Goal: Information Seeking & Learning: Learn about a topic

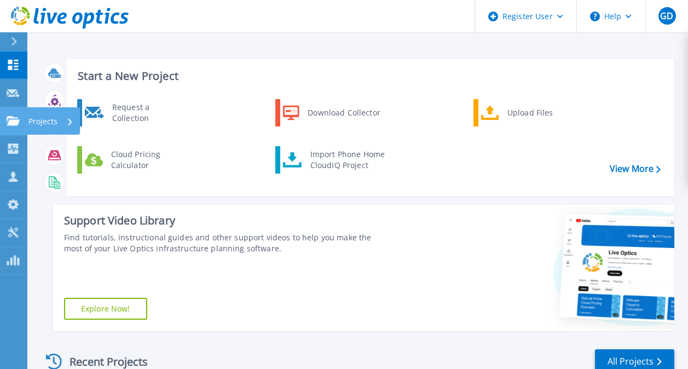
click at [4, 124] on link "Projects Projects" at bounding box center [13, 121] width 27 height 28
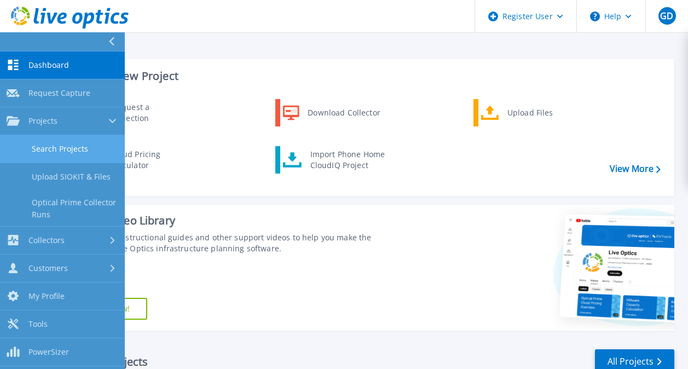
click at [57, 153] on link "Search Projects" at bounding box center [62, 149] width 125 height 28
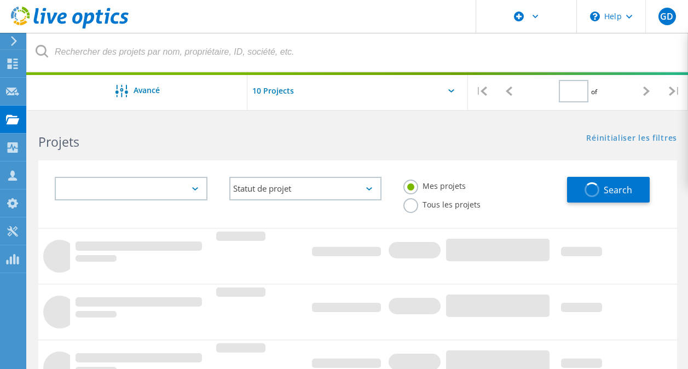
type input "1"
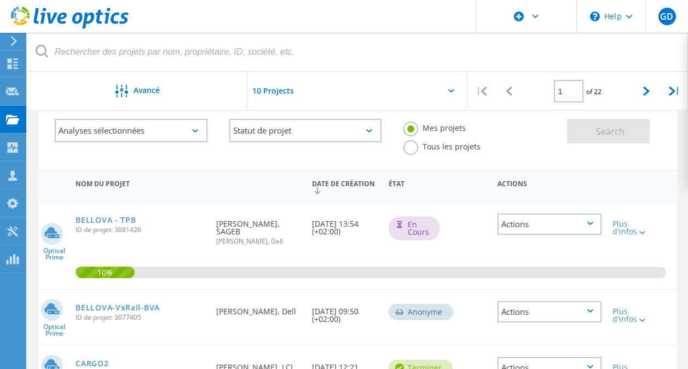
scroll to position [57, 0]
drag, startPoint x: 342, startPoint y: 238, endPoint x: 170, endPoint y: 222, distance: 172.1
click at [170, 222] on div "Optical Prime BELLOVA - TPB ID de projet: 3081426 Demandé par Jean Chevassus-Cl…" at bounding box center [357, 247] width 639 height 87
click at [101, 217] on link "BELLOVA - TPB" at bounding box center [106, 221] width 60 height 8
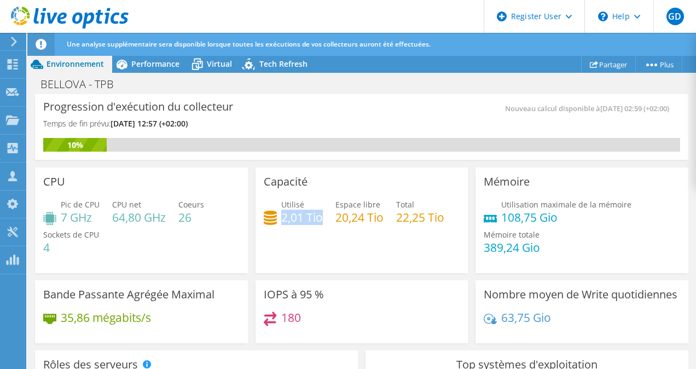
drag, startPoint x: 280, startPoint y: 218, endPoint x: 319, endPoint y: 219, distance: 38.9
click at [319, 219] on h4 "2,01 Tio" at bounding box center [302, 217] width 42 height 12
drag, startPoint x: 394, startPoint y: 220, endPoint x: 463, endPoint y: 227, distance: 69.4
click at [463, 227] on div "Capacité Utilisé 2,01 Tio Espace libre 20,24 Tio Total 22,25 Tio" at bounding box center [362, 219] width 221 height 110
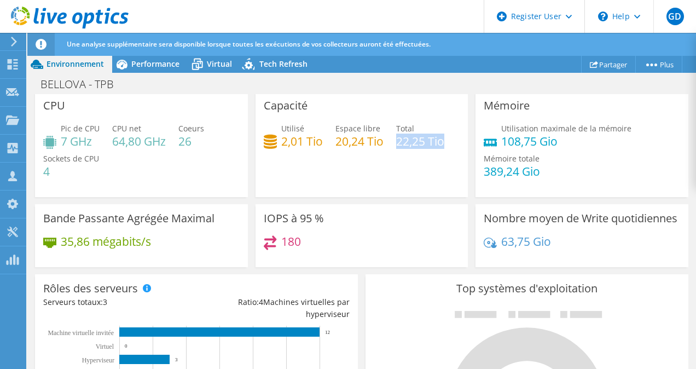
scroll to position [77, 0]
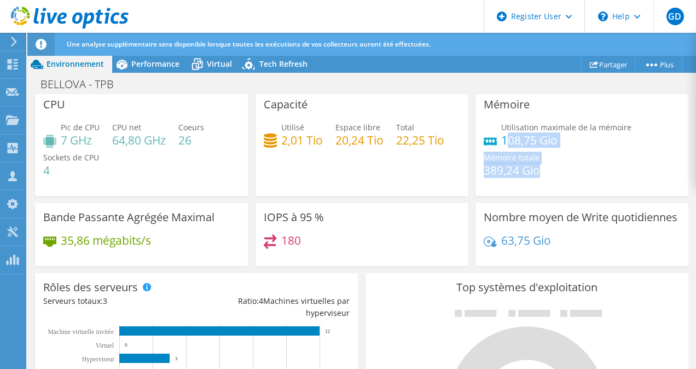
drag, startPoint x: 505, startPoint y: 143, endPoint x: 553, endPoint y: 174, distance: 56.9
click at [553, 174] on div "Utilisation maximale de la mémoire 108,75 Gio Mémoire totale 389,24 Gio" at bounding box center [582, 155] width 197 height 66
drag, startPoint x: 553, startPoint y: 174, endPoint x: 332, endPoint y: 154, distance: 221.5
click at [332, 154] on div "CPU Pic de CPU 7 GHz CPU net 64,80 GHz Coeurs 26 Sockets de CPU 4 Capacité Util…" at bounding box center [361, 178] width 661 height 183
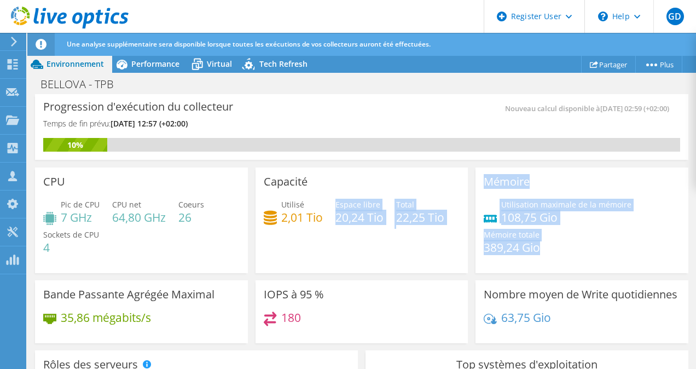
scroll to position [27, 0]
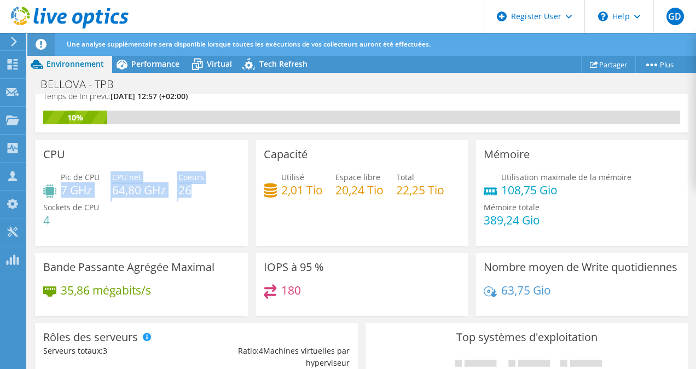
drag, startPoint x: 62, startPoint y: 191, endPoint x: 198, endPoint y: 192, distance: 135.3
click at [198, 192] on div "Pic de CPU 7 GHz CPU net 64,80 GHz Coeurs 26 Sockets de CPU 4" at bounding box center [141, 204] width 197 height 66
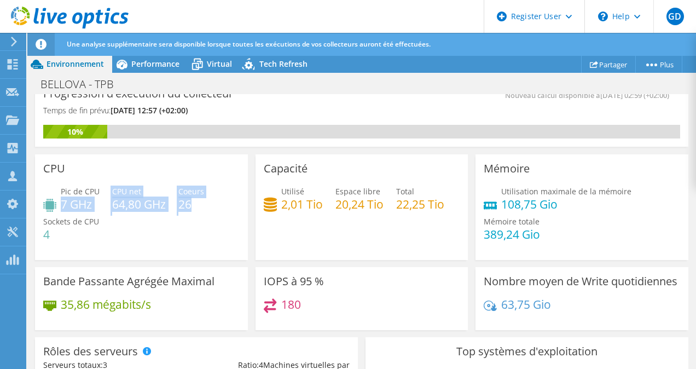
scroll to position [0, 0]
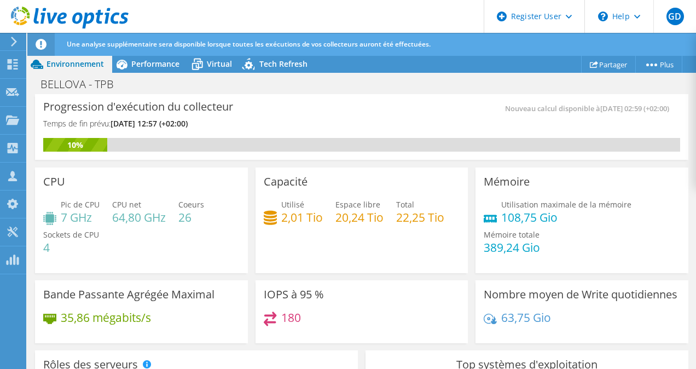
click at [156, 74] on div "BELLOVA - TPB Imprimer" at bounding box center [361, 84] width 669 height 20
click at [156, 65] on span "Performance" at bounding box center [155, 64] width 48 height 10
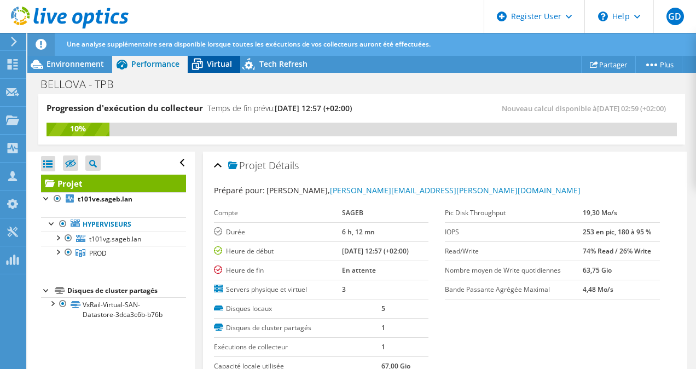
click at [203, 64] on icon at bounding box center [197, 64] width 19 height 19
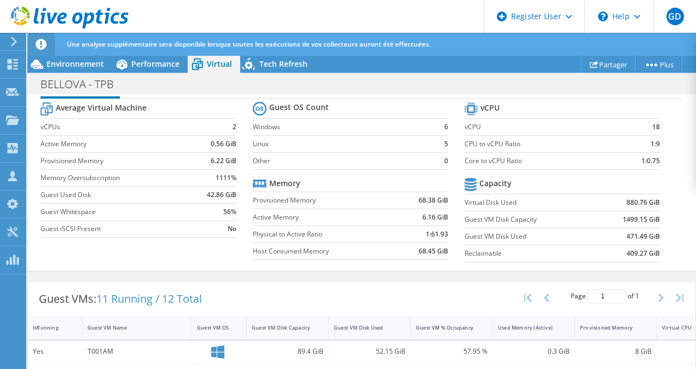
scroll to position [94, 0]
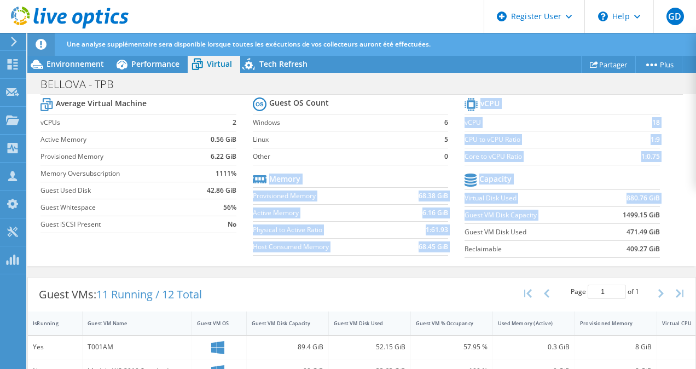
drag, startPoint x: 459, startPoint y: 205, endPoint x: 591, endPoint y: 220, distance: 133.3
click at [591, 220] on div "Average Virtual Machine vCPUs 2 Active Memory 0.56 GiB Provisioned Memory 6.22 …" at bounding box center [362, 179] width 642 height 169
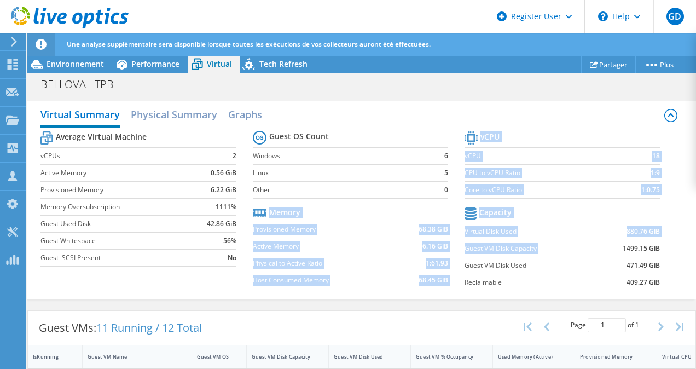
scroll to position [60, 0]
click at [589, 238] on label "Virtual Disk Used" at bounding box center [531, 232] width 132 height 11
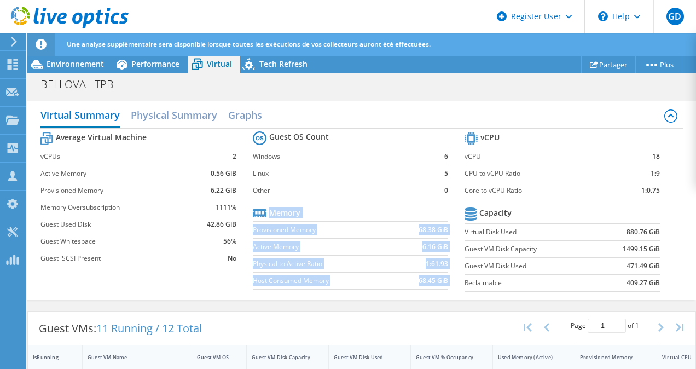
drag, startPoint x: 458, startPoint y: 243, endPoint x: 459, endPoint y: 157, distance: 85.4
click at [459, 157] on div "Average Virtual Machine vCPUs 2 Active Memory 0.56 GiB Provisioned Memory 6.22 …" at bounding box center [362, 213] width 642 height 169
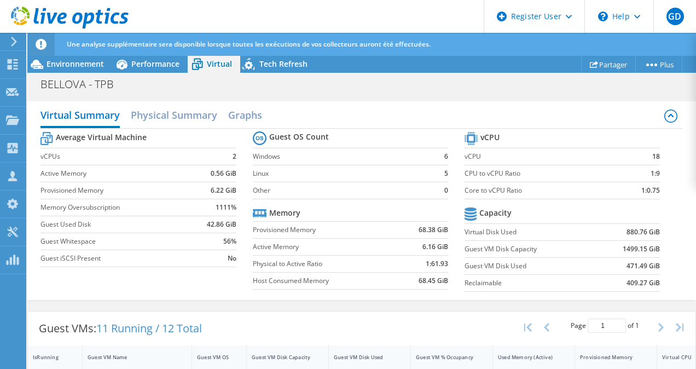
click at [489, 160] on td "vCPU" at bounding box center [540, 156] width 151 height 17
drag, startPoint x: 450, startPoint y: 172, endPoint x: 440, endPoint y: 165, distance: 12.6
click at [440, 165] on section "Guest OS Count Windows 6 Linux 5 Other 0 Memory Provisioned Memory 68.38 GiB Ac…" at bounding box center [359, 212] width 212 height 166
click at [503, 240] on td "Virtual Disk Used" at bounding box center [531, 231] width 132 height 17
drag, startPoint x: 450, startPoint y: 247, endPoint x: 441, endPoint y: 241, distance: 11.0
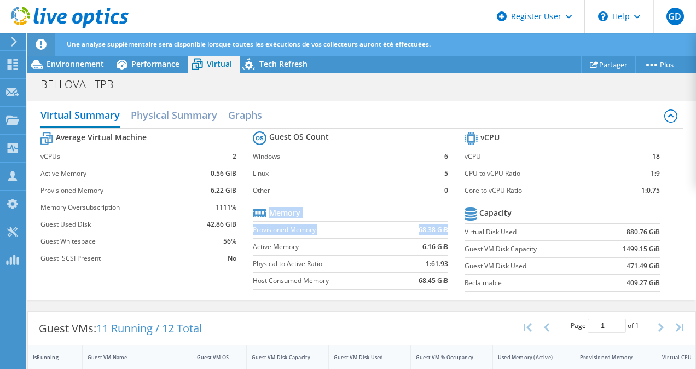
click at [441, 241] on section "Guest OS Count Windows 6 Linux 5 Other 0 Memory Provisioned Memory 68.38 GiB Ac…" at bounding box center [359, 212] width 212 height 166
click at [477, 179] on label "CPU to vCPU Ratio" at bounding box center [540, 173] width 151 height 11
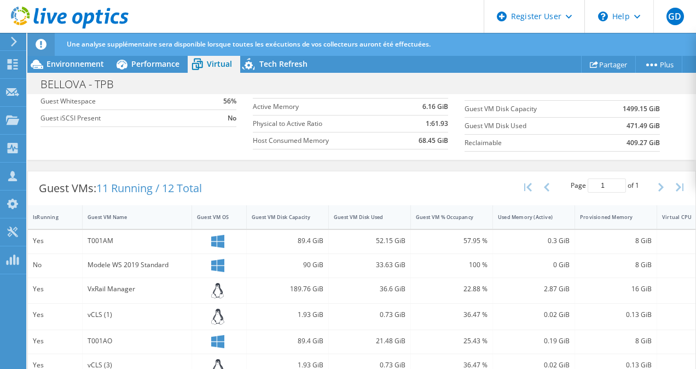
scroll to position [0, 0]
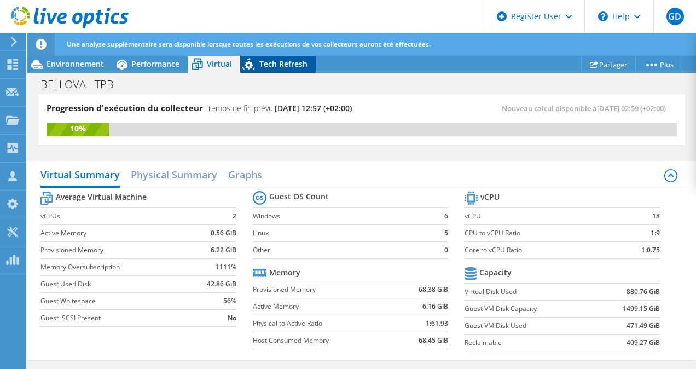
click at [266, 60] on span "Tech Refresh" at bounding box center [284, 64] width 48 height 10
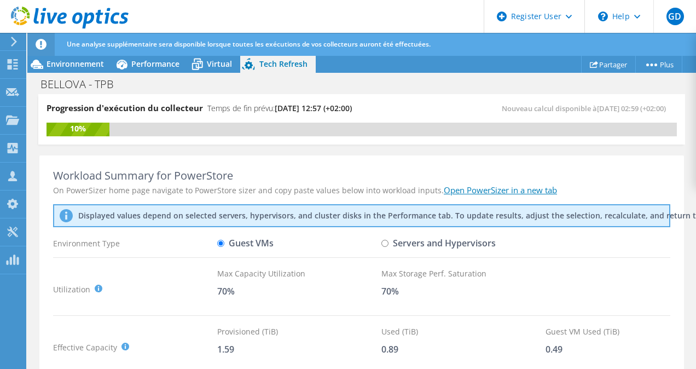
scroll to position [143, 0]
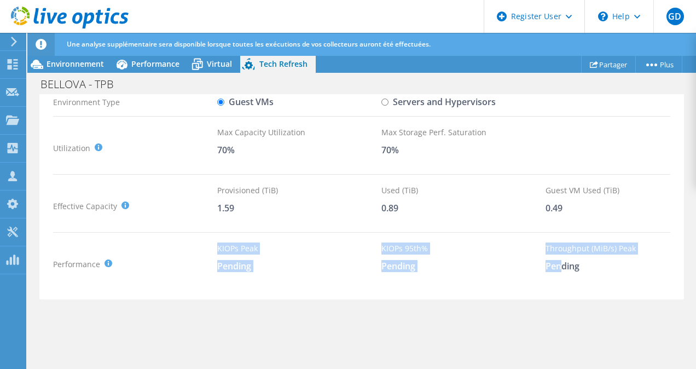
drag, startPoint x: 212, startPoint y: 273, endPoint x: 567, endPoint y: 276, distance: 354.8
click at [567, 276] on div "Performance KIOPS Peak : Sum of peak read/write IOPS, calculated at 95th percen…" at bounding box center [362, 264] width 618 height 43
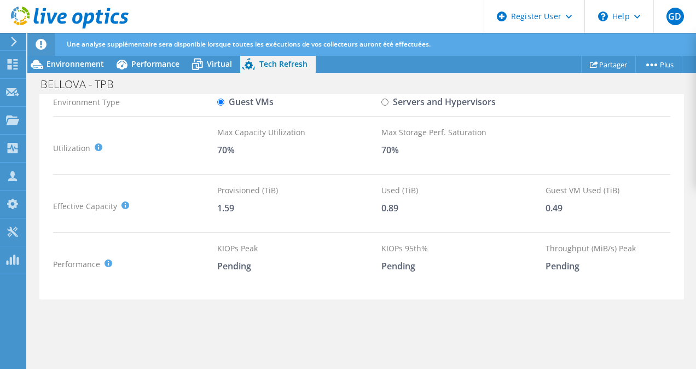
click at [566, 214] on div "0.49" at bounding box center [628, 208] width 164 height 12
drag, startPoint x: 566, startPoint y: 215, endPoint x: 243, endPoint y: 215, distance: 323.0
click at [243, 215] on div "Effective Capacity Provisioned (TiB) : Total virtual disk size of all VMs on se…" at bounding box center [362, 206] width 618 height 43
click at [236, 112] on label "Guest VMs" at bounding box center [245, 102] width 56 height 19
click at [224, 106] on input "Guest VMs" at bounding box center [220, 102] width 7 height 7
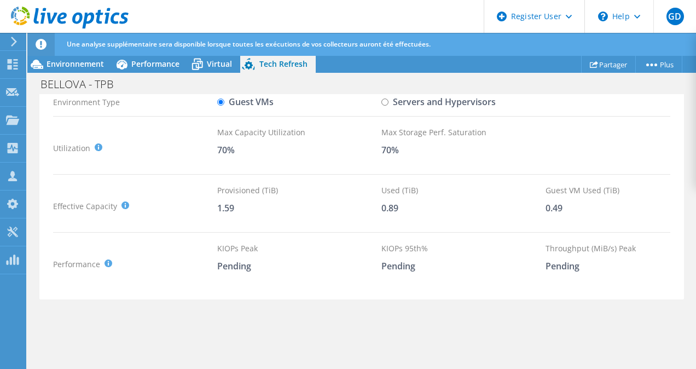
click at [376, 107] on div "Guest VMs" at bounding box center [299, 102] width 164 height 19
click at [393, 109] on label "Servers and Hypervisors" at bounding box center [439, 102] width 114 height 19
click at [389, 106] on input "Servers and Hypervisors" at bounding box center [385, 102] width 7 height 7
radio input "true"
radio input "false"
